Goal: Task Accomplishment & Management: Manage account settings

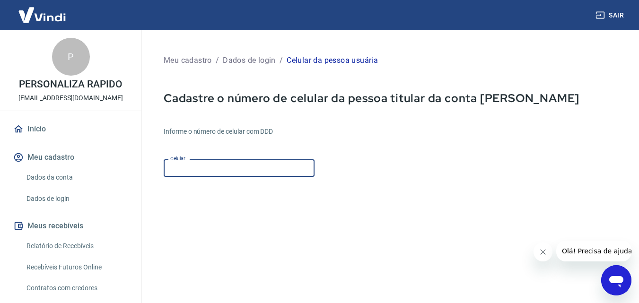
click at [254, 169] on input "Celular" at bounding box center [239, 168] width 151 height 18
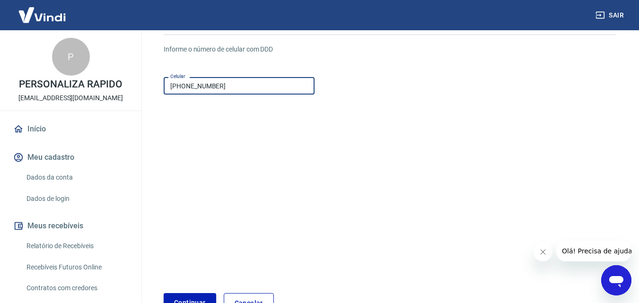
scroll to position [145, 0]
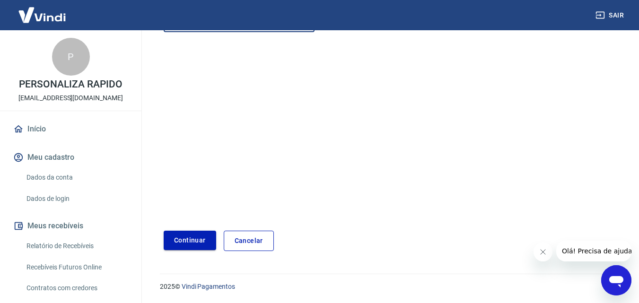
type input "[PHONE_NUMBER]"
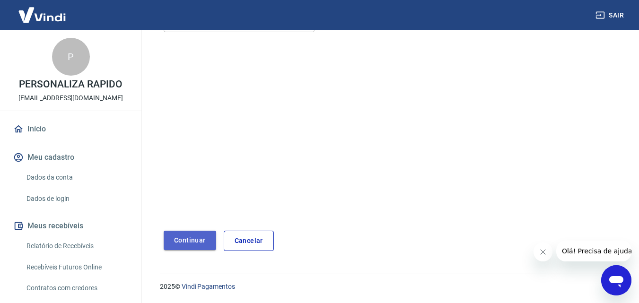
click at [193, 238] on button "Continuar" at bounding box center [190, 240] width 53 height 19
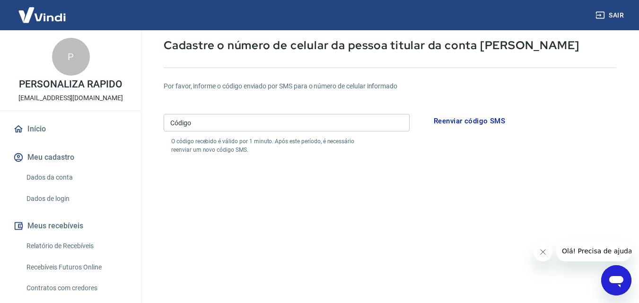
scroll to position [50, 0]
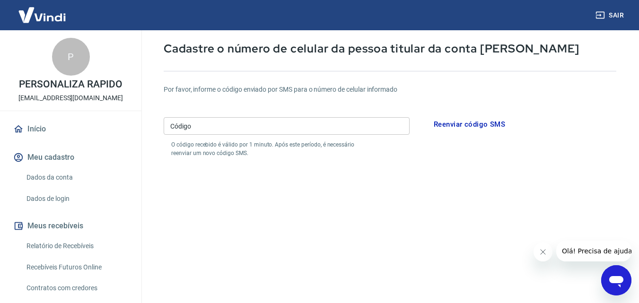
click at [611, 281] on icon "Abrir janela de mensagens" at bounding box center [616, 281] width 14 height 11
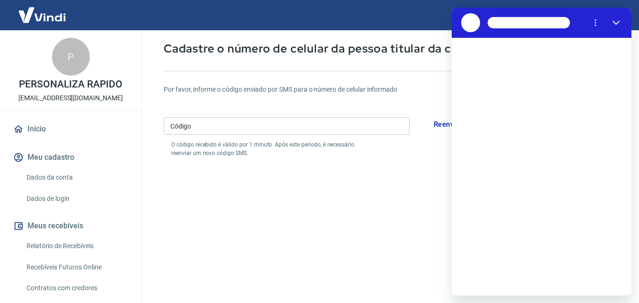
scroll to position [0, 0]
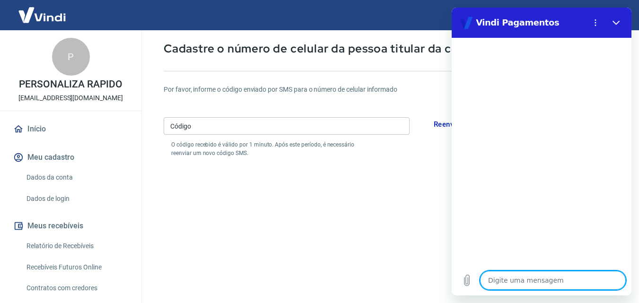
click at [544, 275] on textarea at bounding box center [553, 280] width 146 height 19
type textarea "p"
type textarea "x"
type textarea "pr"
type textarea "x"
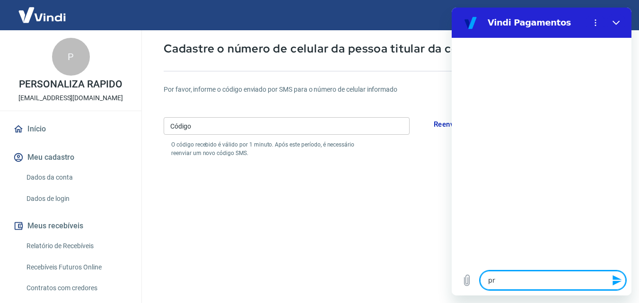
type textarea "pre"
type textarea "x"
type textarea "prec"
type textarea "x"
type textarea "preci"
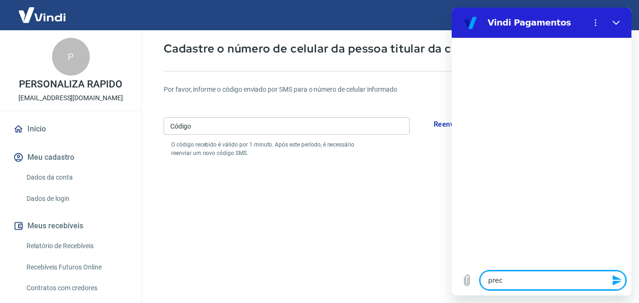
type textarea "x"
type textarea "precis"
type textarea "x"
type textarea "preciso"
type textarea "x"
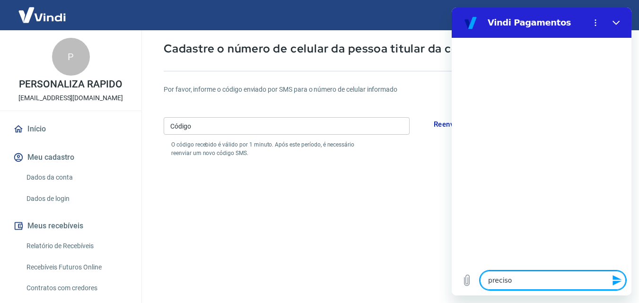
type textarea "preciso"
type textarea "x"
type textarea "preciso f"
type textarea "x"
type textarea "preciso fa"
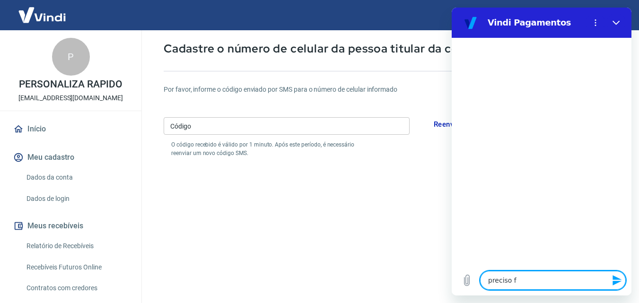
type textarea "x"
type textarea "preciso fal"
type textarea "x"
type textarea "preciso fala"
type textarea "x"
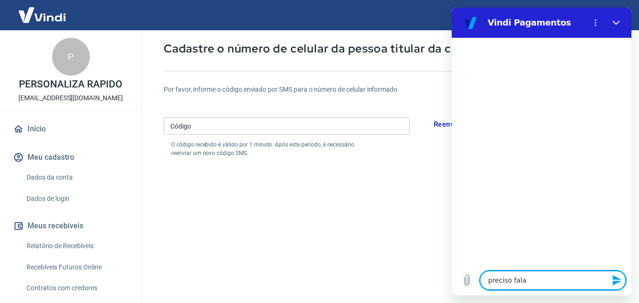
type textarea "preciso falar"
type textarea "x"
type textarea "preciso falar"
type textarea "x"
type textarea "preciso falar c"
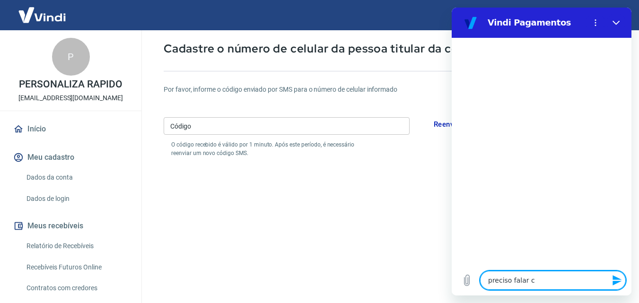
type textarea "x"
type textarea "preciso falar co"
type textarea "x"
type textarea "preciso falar com"
type textarea "x"
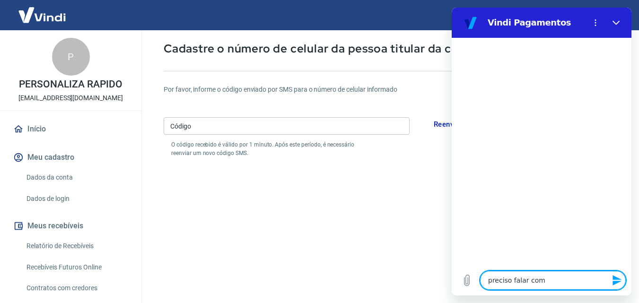
type textarea "preciso falar com"
type textarea "x"
type textarea "preciso falar com u"
type textarea "x"
type textarea "preciso falar com um"
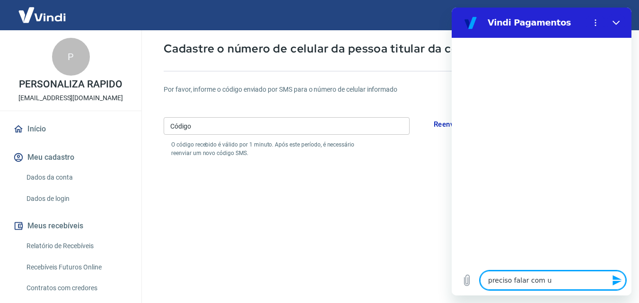
type textarea "x"
type textarea "preciso falar com um"
type textarea "x"
type textarea "preciso falar com um a"
type textarea "x"
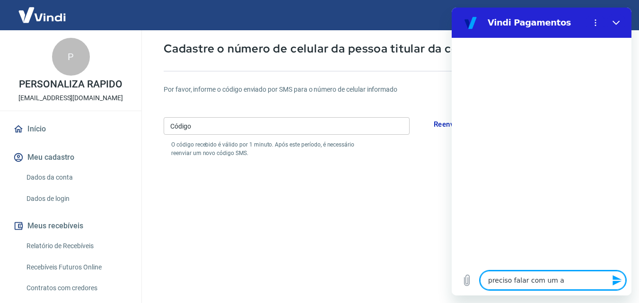
type textarea "preciso falar com um at"
type textarea "x"
type textarea "preciso falar com um ate"
type textarea "x"
type textarea "preciso falar com um [GEOGRAPHIC_DATA]"
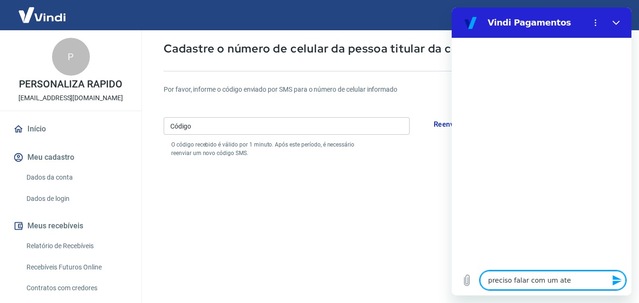
type textarea "x"
type textarea "preciso falar com um atend"
type textarea "x"
type textarea "preciso falar com um atende"
type textarea "x"
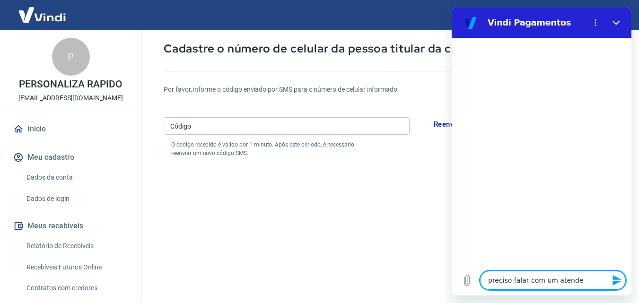
type textarea "preciso falar com um atenden"
type textarea "x"
type textarea "preciso falar com um atendent"
type textarea "x"
type textarea "preciso falar com um atendente"
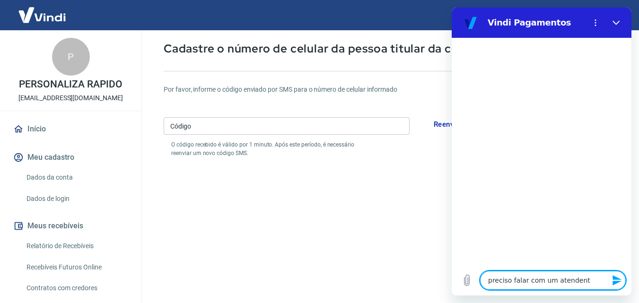
type textarea "x"
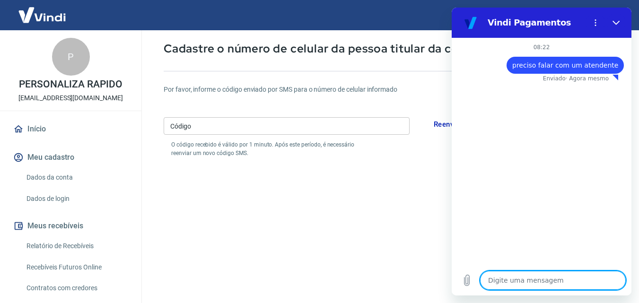
type textarea "x"
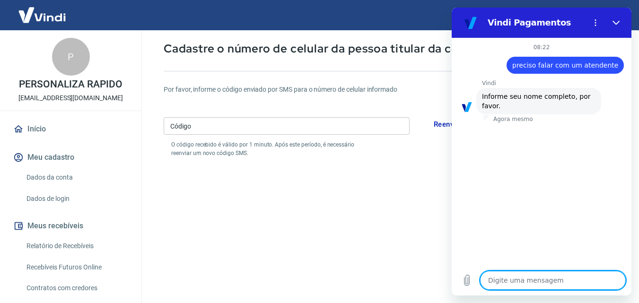
type textarea "A"
type textarea "x"
type textarea "AL"
type textarea "x"
type textarea "ALE"
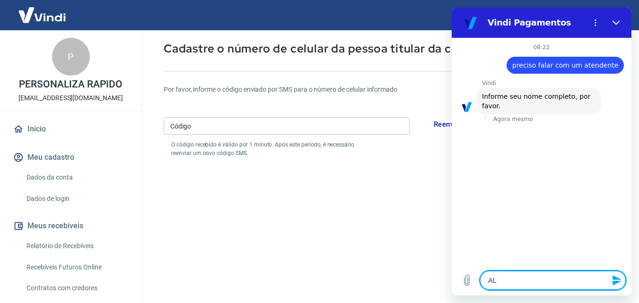
type textarea "x"
type textarea "[PERSON_NAME]"
type textarea "x"
type textarea "ALEXA"
type textarea "x"
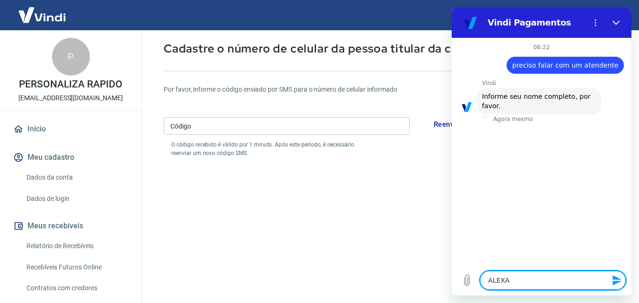
type textarea "ALEXAN"
type textarea "x"
type textarea "ALEXAND"
type textarea "x"
type textarea "ALEXANDR"
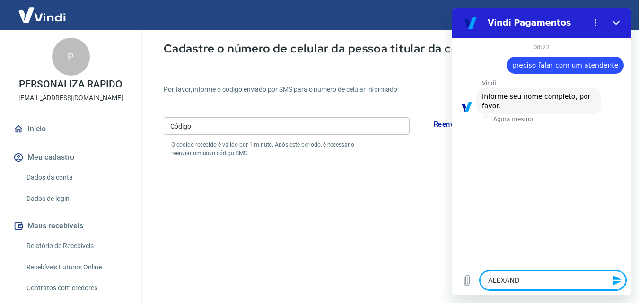
type textarea "x"
type textarea "[PERSON_NAME]"
type textarea "x"
type textarea "[PERSON_NAME]"
type textarea "x"
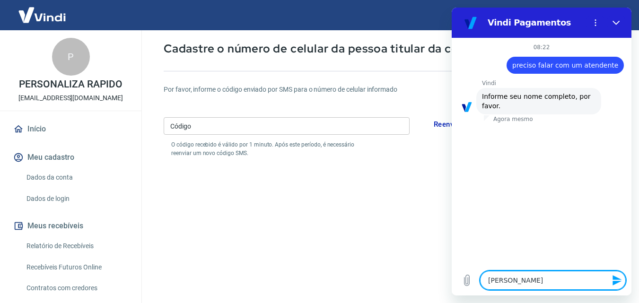
type textarea "[PERSON_NAME]"
type textarea "x"
type textarea "[PERSON_NAME]"
type textarea "x"
type textarea "[PERSON_NAME]"
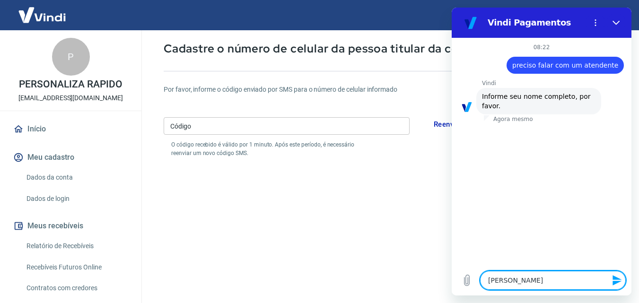
type textarea "x"
type textarea "[PERSON_NAME]"
type textarea "x"
type textarea "[PERSON_NAME]"
type textarea "x"
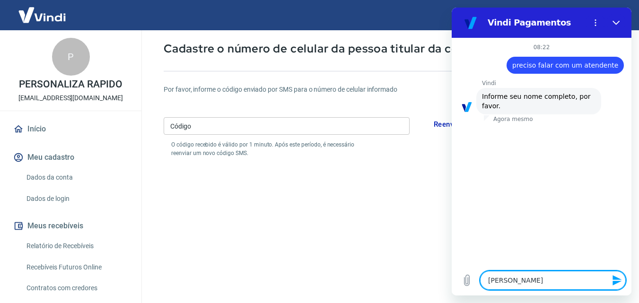
type textarea "[PERSON_NAME]"
type textarea "x"
type textarea "[PERSON_NAME]"
type textarea "x"
type textarea "[PERSON_NAME]"
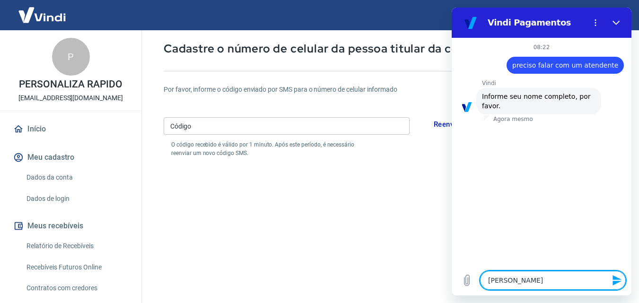
type textarea "x"
type textarea "[PERSON_NAME]"
type textarea "x"
type textarea "[PERSON_NAME]"
type textarea "x"
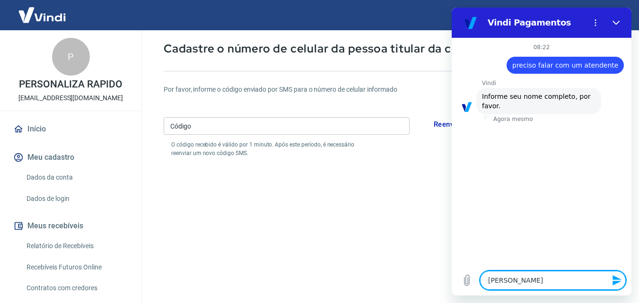
type textarea "[PERSON_NAME]"
type textarea "x"
type textarea "[PERSON_NAME]"
type textarea "x"
type textarea "[PERSON_NAME]"
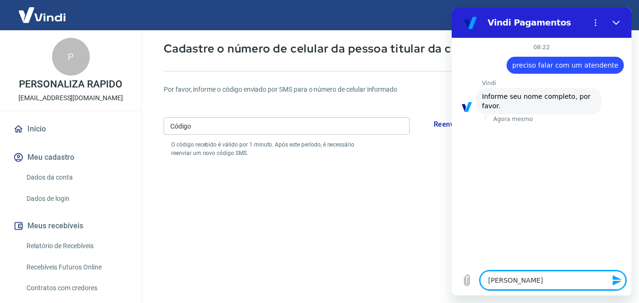
type textarea "x"
type textarea "[PERSON_NAME]"
type textarea "x"
type textarea "[PERSON_NAME]"
type textarea "x"
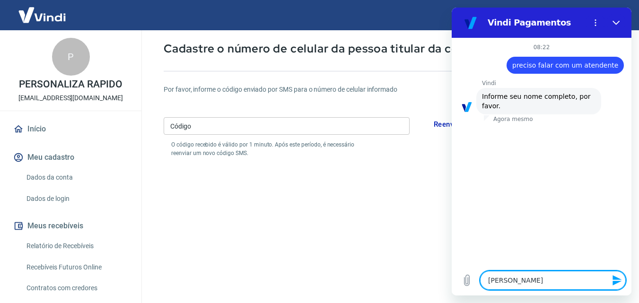
type textarea "[PERSON_NAME]"
type textarea "x"
type textarea "[PERSON_NAME]"
type textarea "x"
type textarea "[PERSON_NAME]"
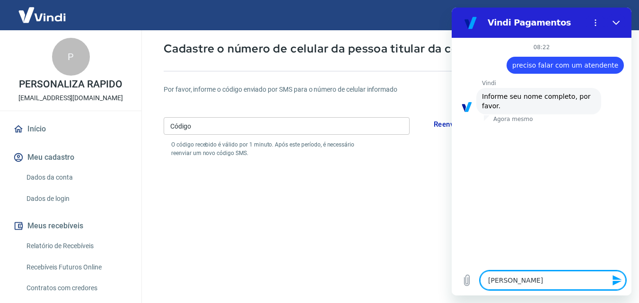
type textarea "x"
type textarea "[PERSON_NAME]"
type textarea "x"
type textarea "[PERSON_NAME]"
type textarea "x"
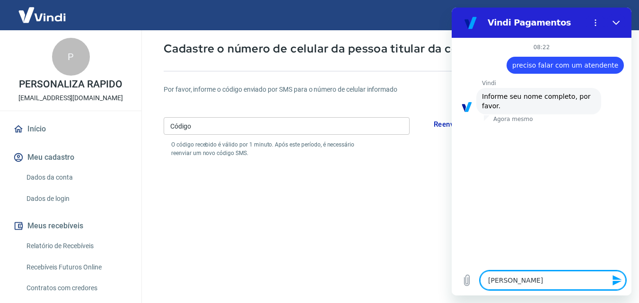
type textarea "[PERSON_NAME]"
type textarea "x"
type textarea "[PERSON_NAME]"
type textarea "x"
type textarea "[PERSON_NAME]"
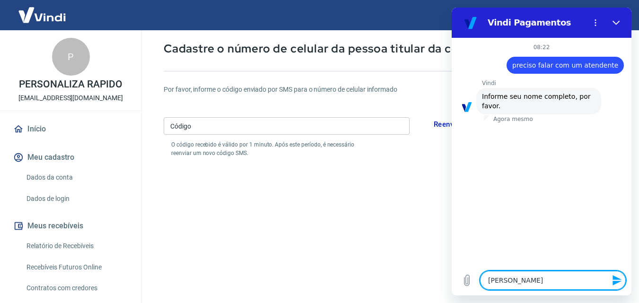
type textarea "x"
type textarea "[PERSON_NAME]"
type textarea "x"
type textarea "[PERSON_NAME]"
type textarea "x"
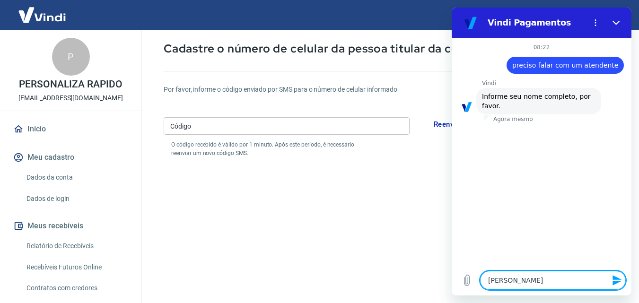
type textarea "[PERSON_NAME]"
type textarea "x"
type textarea "[PERSON_NAME]"
type textarea "x"
type textarea "ALEXANDR"
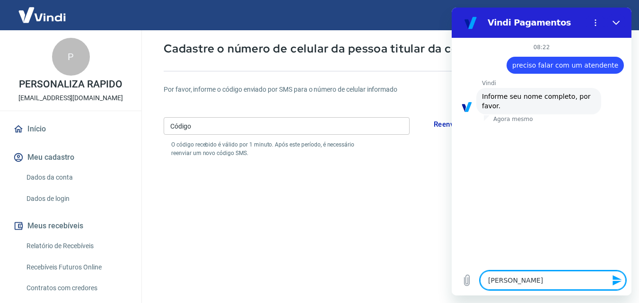
type textarea "x"
type textarea "ALEXAND"
type textarea "x"
type textarea "ALEXAN"
type textarea "x"
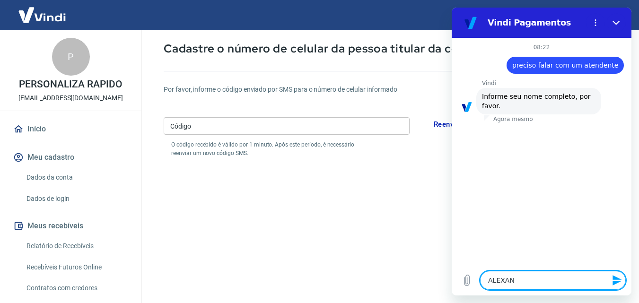
type textarea "ALEXA"
type textarea "x"
type textarea "[PERSON_NAME]"
type textarea "x"
type textarea "ALE"
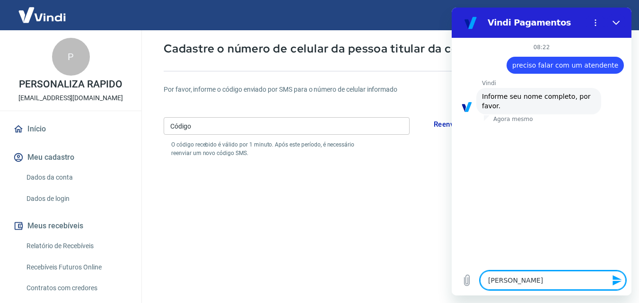
type textarea "x"
type textarea "AL"
type textarea "x"
type textarea "A"
type textarea "x"
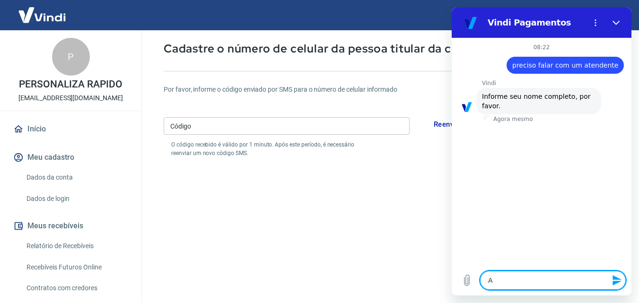
type textarea "x"
type textarea "P"
type textarea "x"
type textarea "PE"
type textarea "x"
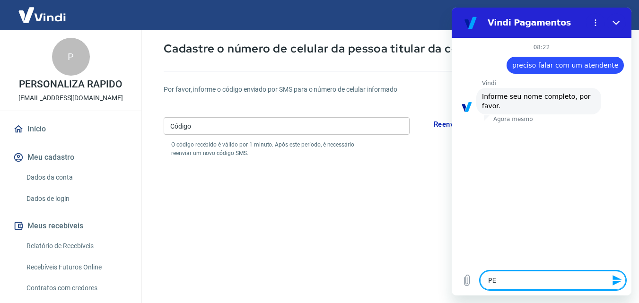
type textarea "PER"
type textarea "x"
type textarea "PERS"
type textarea "x"
type textarea "PERSO"
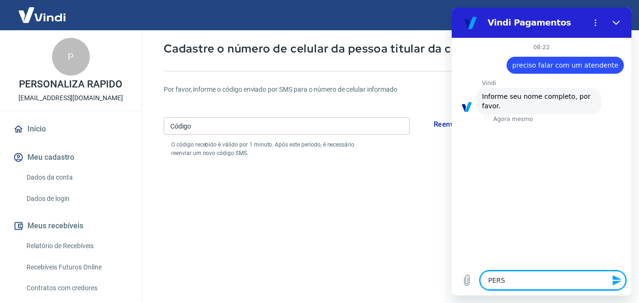
type textarea "x"
type textarea "PERSON"
type textarea "x"
type textarea "PERSONA"
type textarea "x"
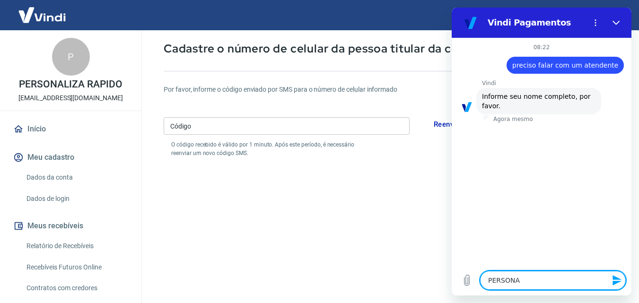
type textarea "PERSONAL"
type textarea "x"
type textarea "PERSONALI"
type textarea "x"
type textarea "PERSONALIZ"
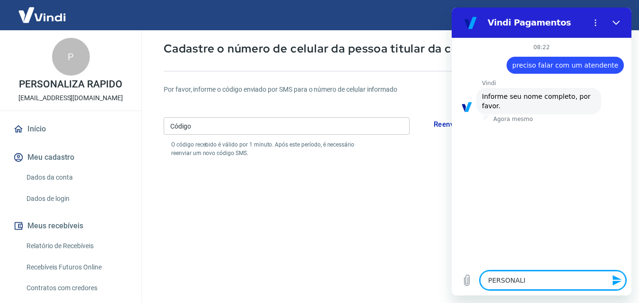
type textarea "x"
type textarea "PERSONALIZA"
type textarea "x"
type textarea "PERSONALIZAR"
type textarea "x"
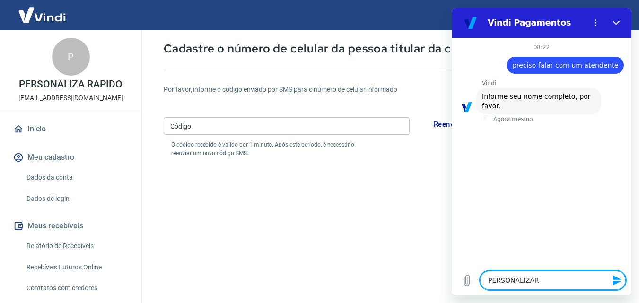
type textarea "PERSONALIZARA"
type textarea "x"
type textarea "PERSONALIZARAP"
type textarea "x"
type textarea "PERSONALIZARAPI"
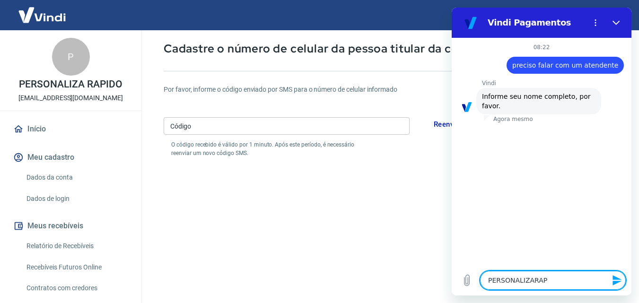
type textarea "x"
type textarea "PERSONALIZARAPID"
type textarea "x"
type textarea "PERSONALIZARAPIDO"
type textarea "x"
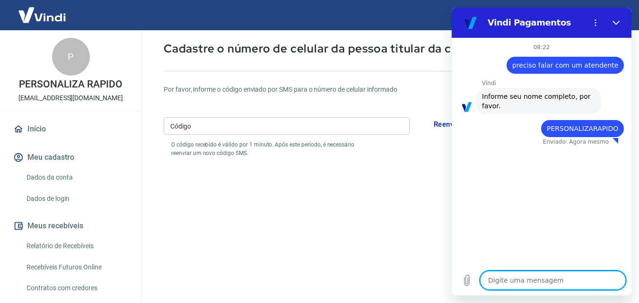
type textarea "x"
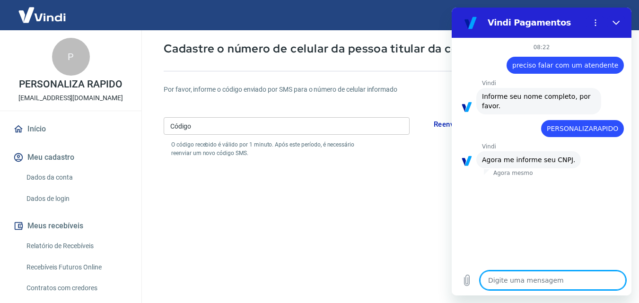
type textarea "1"
type textarea "x"
type textarea "18"
type textarea "x"
type textarea "180"
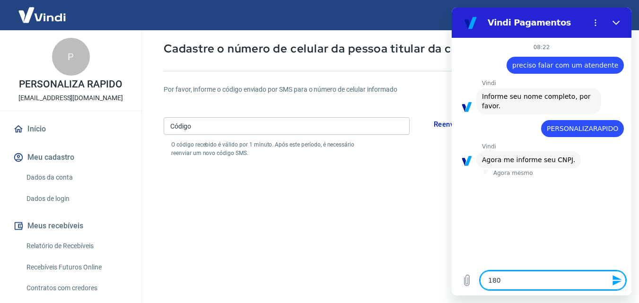
type textarea "x"
type textarea "1801"
type textarea "x"
type textarea "18019"
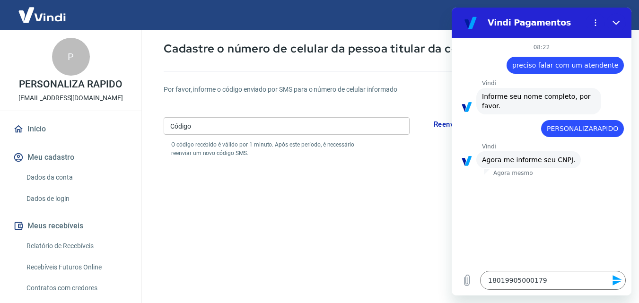
click at [617, 283] on icon "Enviar mensagem" at bounding box center [617, 280] width 9 height 10
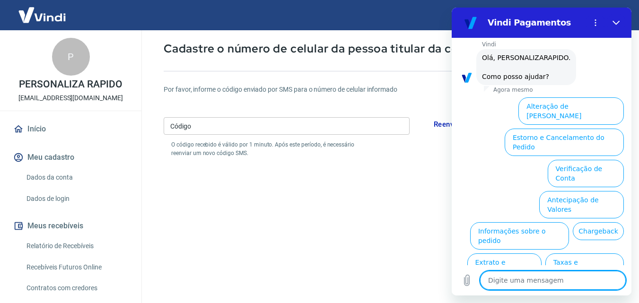
scroll to position [237, 0]
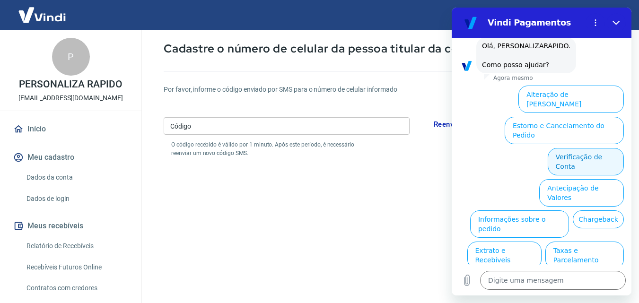
click at [562, 148] on button "Verificação de Conta" at bounding box center [586, 161] width 76 height 27
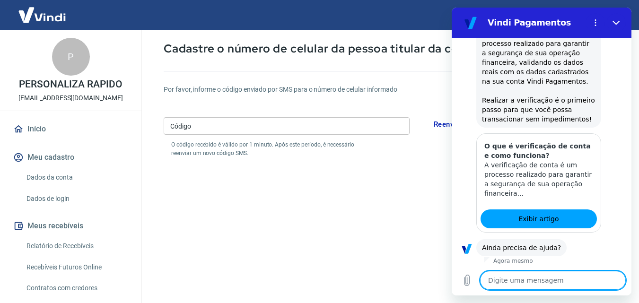
scroll to position [330, 0]
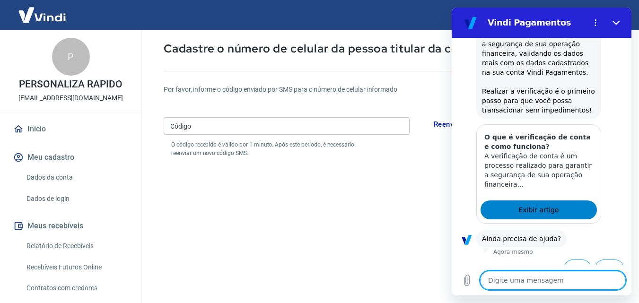
click at [538, 204] on span "Exibir artigo" at bounding box center [538, 209] width 40 height 11
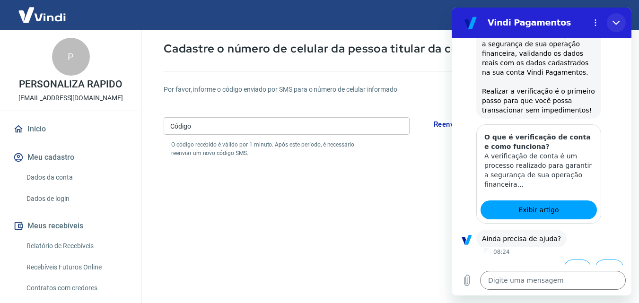
click at [616, 24] on icon "Fechar" at bounding box center [616, 23] width 7 height 4
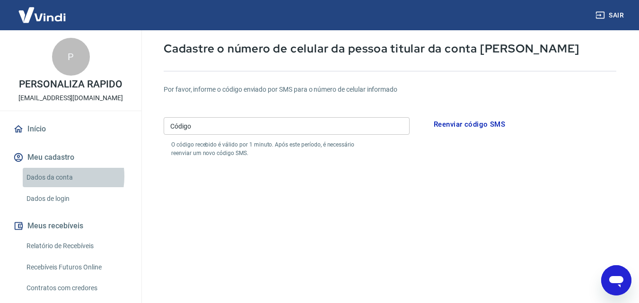
click at [48, 176] on link "Dados da conta" at bounding box center [76, 177] width 107 height 19
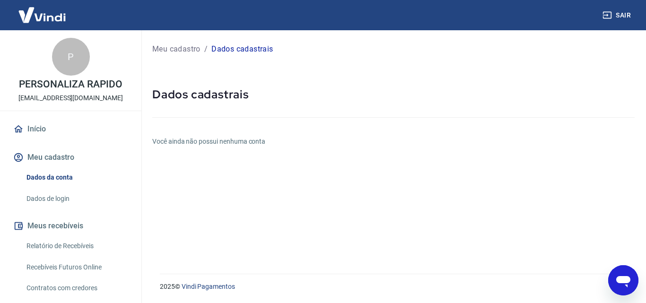
click at [621, 282] on icon "Abrir janela de mensagens" at bounding box center [623, 281] width 14 height 11
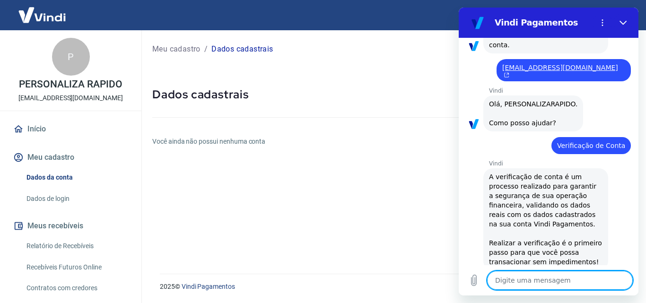
scroll to position [167, 0]
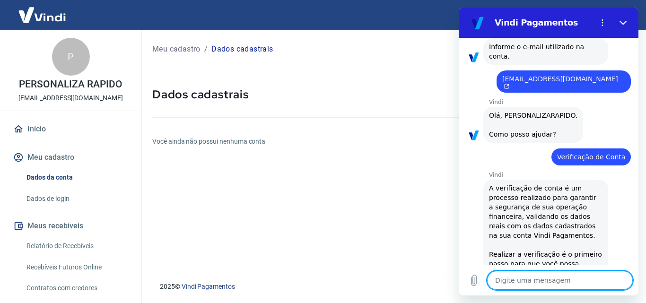
drag, startPoint x: 632, startPoint y: 228, endPoint x: 1101, endPoint y: 174, distance: 471.9
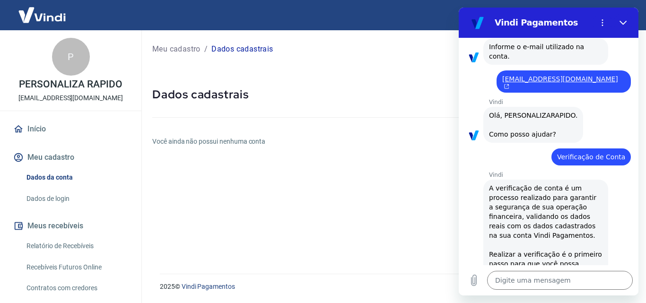
drag, startPoint x: 642, startPoint y: 167, endPoint x: 646, endPoint y: 142, distance: 24.4
click at [646, 142] on div "Meu cadastro / Dados cadastrais Dados cadastrais Você ainda não possui nenhuma …" at bounding box center [393, 146] width 505 height 232
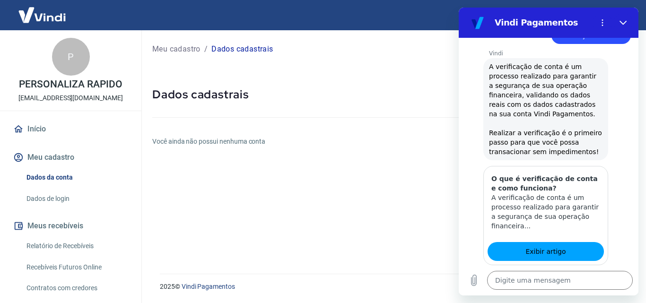
scroll to position [330, 0]
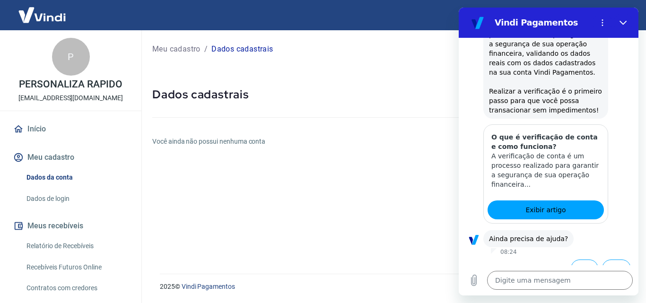
drag, startPoint x: 633, startPoint y: 170, endPoint x: 1100, endPoint y: 260, distance: 475.5
click at [579, 260] on button "Sim" at bounding box center [584, 269] width 27 height 18
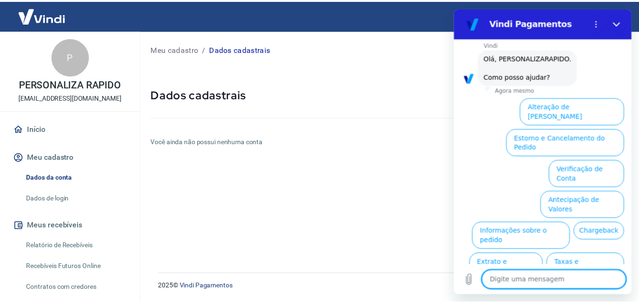
scroll to position [577, 0]
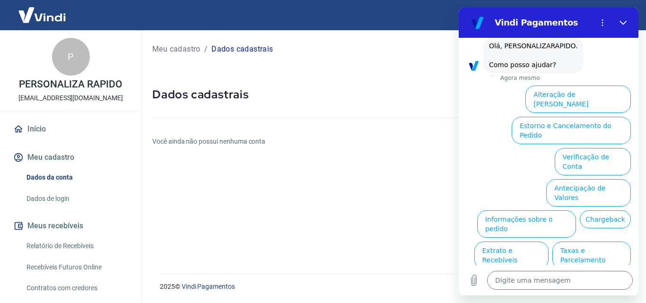
click at [379, 177] on div "Meu cadastro / Dados cadastrais Dados cadastrais Você ainda não possui nenhuma …" at bounding box center [393, 146] width 505 height 232
click at [626, 22] on icon "Fechar" at bounding box center [623, 23] width 7 height 4
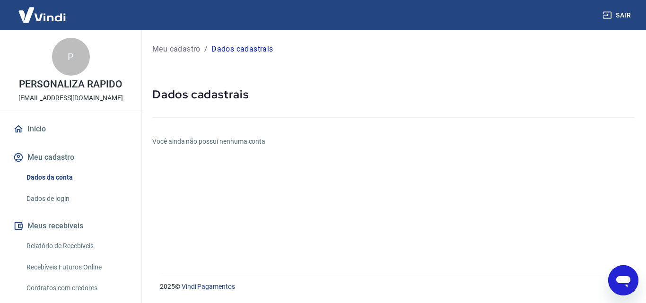
click at [50, 175] on link "Dados da conta" at bounding box center [76, 177] width 107 height 19
click at [53, 195] on link "Dados de login" at bounding box center [76, 198] width 107 height 19
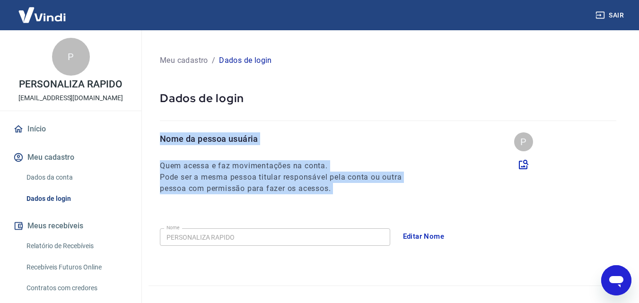
drag, startPoint x: 639, startPoint y: 83, endPoint x: 639, endPoint y: 206, distance: 123.0
click at [639, 206] on div "Meu cadastro / Dados de login Dados de login Nome da pessoa usuária Quem acessa…" at bounding box center [388, 281] width 502 height 503
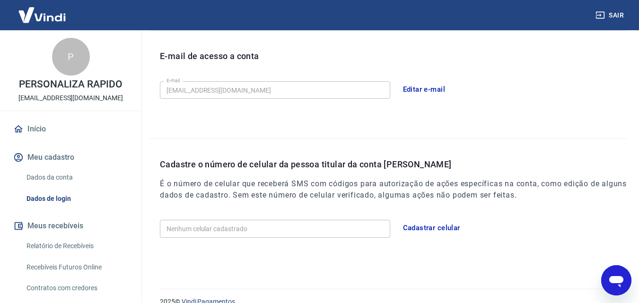
scroll to position [258, 0]
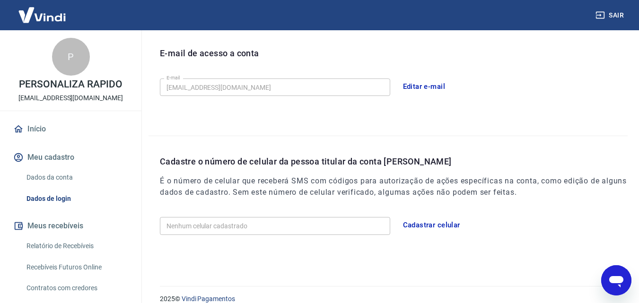
click at [413, 227] on button "Cadastrar celular" at bounding box center [432, 225] width 68 height 20
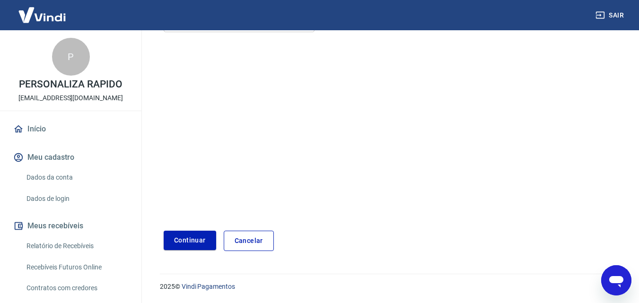
scroll to position [132, 0]
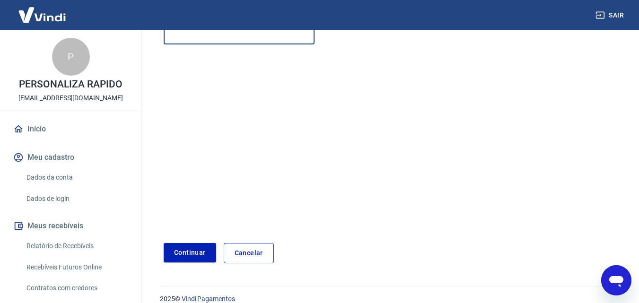
click at [254, 41] on input "Celular" at bounding box center [239, 36] width 151 height 18
click at [192, 252] on button "Continuar" at bounding box center [190, 252] width 53 height 19
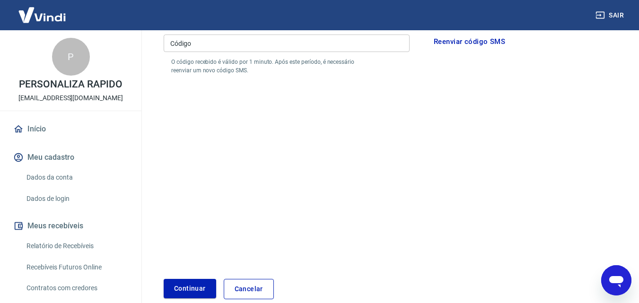
click at [231, 168] on form "Por favor, informe o código enviado por SMS para o número de celular informado …" at bounding box center [390, 145] width 453 height 309
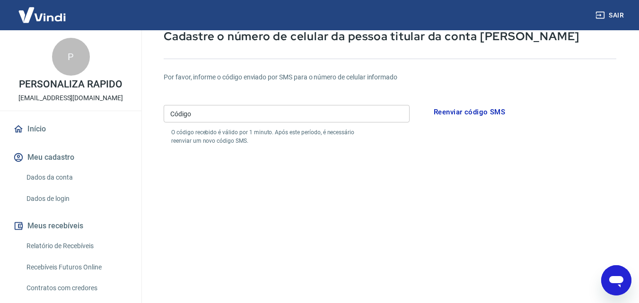
scroll to position [69, 0]
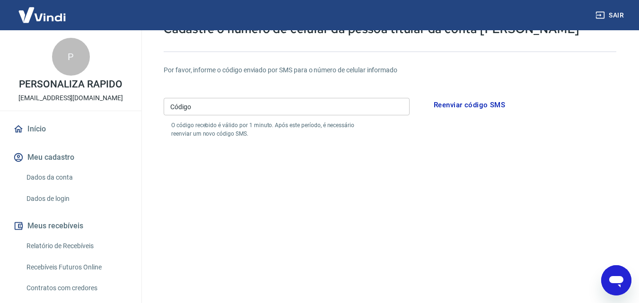
click at [242, 105] on input "Código" at bounding box center [287, 107] width 246 height 18
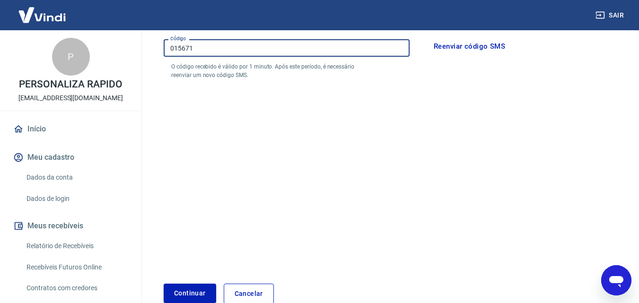
scroll to position [130, 0]
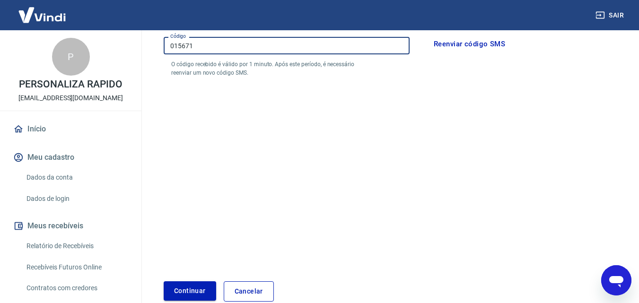
click at [203, 293] on button "Continuar" at bounding box center [190, 290] width 53 height 19
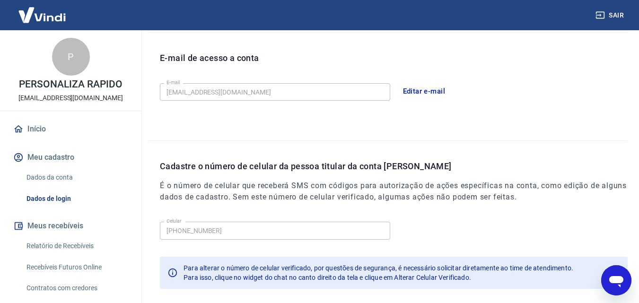
scroll to position [303, 0]
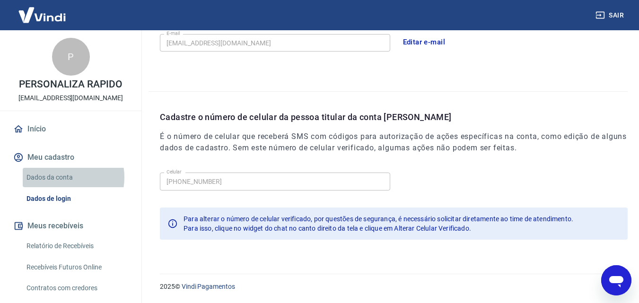
click at [59, 177] on link "Dados da conta" at bounding box center [76, 177] width 107 height 19
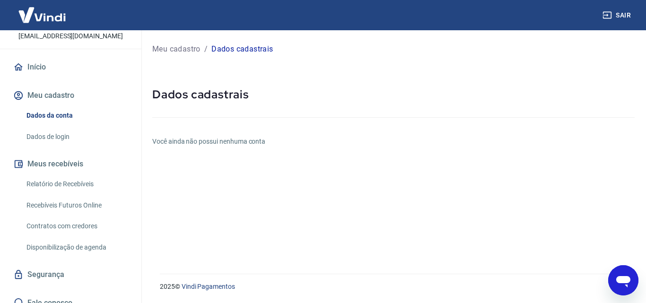
scroll to position [72, 0]
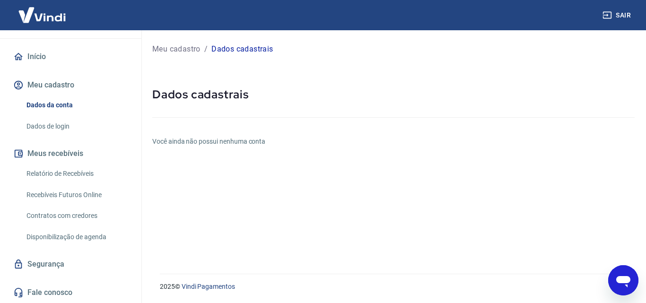
click at [53, 171] on link "Relatório de Recebíveis" at bounding box center [76, 173] width 107 height 19
